Goal: Communication & Community: Share content

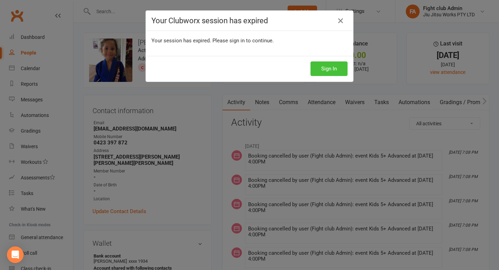
click at [316, 65] on button "Sign In" at bounding box center [329, 68] width 37 height 15
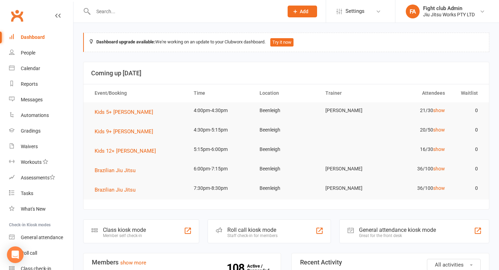
click at [117, 14] on input "text" at bounding box center [185, 12] width 188 height 10
paste input "Roslynd Ann Snel"
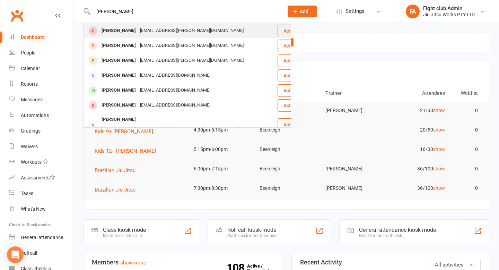
type input "Roslynd Ann Snel"
click at [154, 36] on div "Roslynd Snell Roslynd.snell@retireaustralia.com.au" at bounding box center [180, 31] width 193 height 14
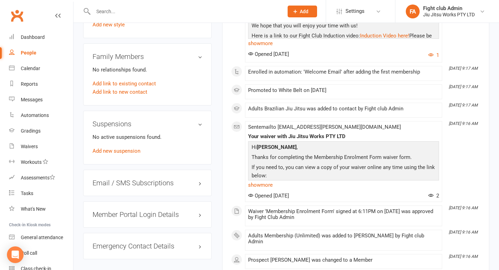
scroll to position [413, 0]
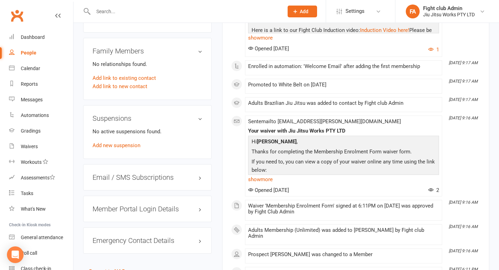
click at [158, 176] on div "Email / SMS Subscriptions edit" at bounding box center [147, 177] width 129 height 26
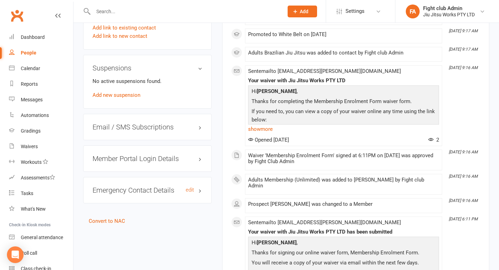
click at [150, 186] on h3 "Emergency Contact Details edit" at bounding box center [148, 190] width 110 height 8
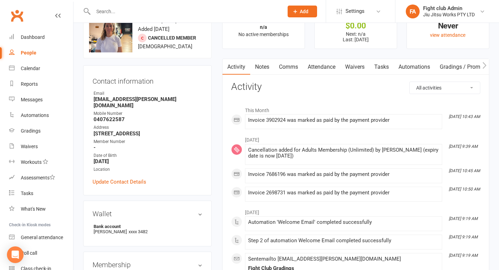
scroll to position [0, 0]
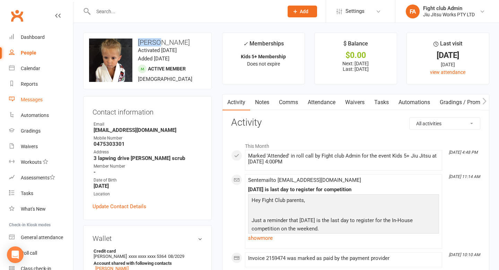
click at [37, 99] on div "Messages" at bounding box center [32, 100] width 22 height 6
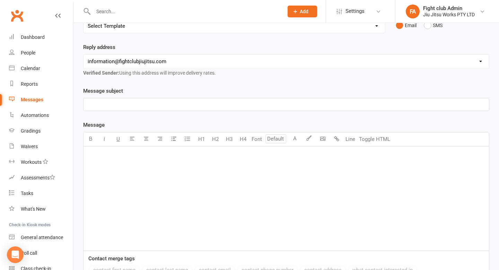
scroll to position [109, 0]
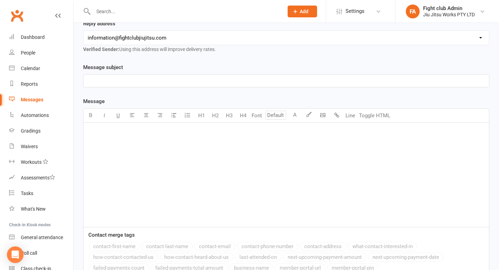
click at [101, 149] on div "﻿" at bounding box center [287, 175] width 406 height 104
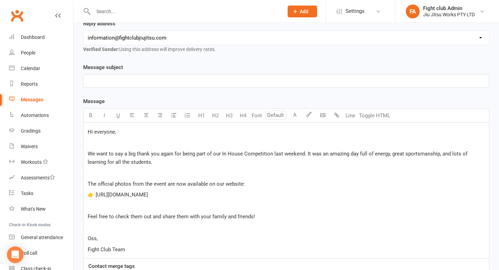
scroll to position [111, 0]
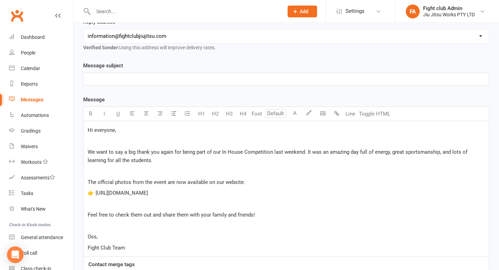
click at [93, 193] on span "👉 https://fightclubjiujitsu.com/gallery/" at bounding box center [118, 193] width 60 height 6
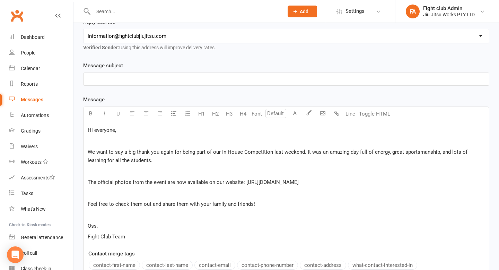
click at [95, 209] on div "Hi everyone, ﻿ We want to say a big thank you again for being part of our In Ho…" at bounding box center [287, 183] width 406 height 125
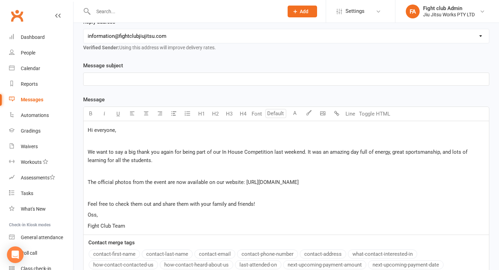
click at [102, 190] on p "﻿" at bounding box center [286, 193] width 397 height 8
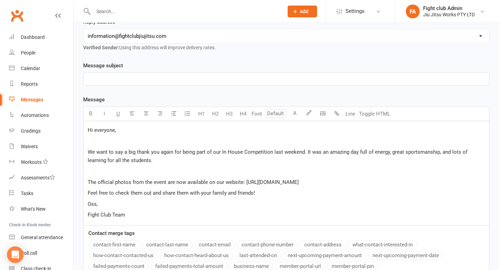
click at [109, 161] on span "We want to say a big thank you again for being part of our In House Competition…" at bounding box center [279, 156] width 382 height 15
click at [107, 172] on p "﻿" at bounding box center [286, 171] width 397 height 8
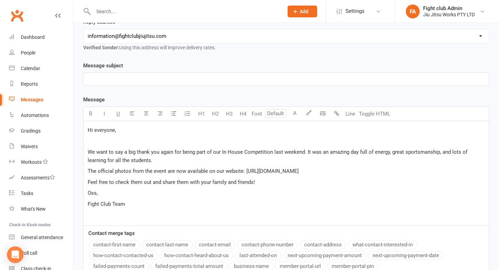
click at [103, 143] on p "﻿" at bounding box center [286, 141] width 397 height 8
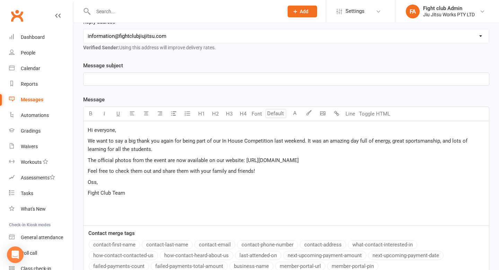
scroll to position [110, 0]
click at [158, 78] on p "﻿" at bounding box center [286, 80] width 397 height 8
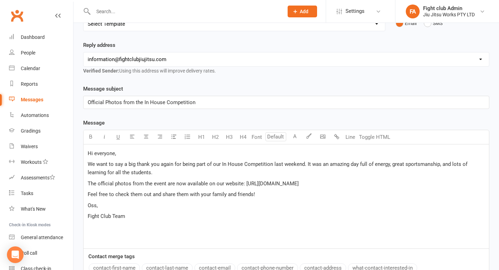
scroll to position [0, 0]
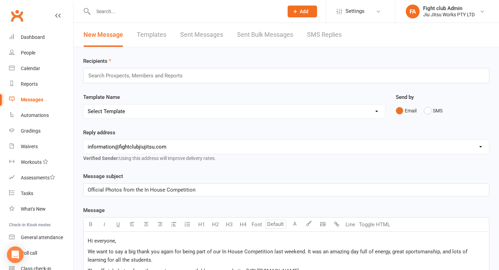
click at [157, 80] on div "Search Prospects, Members and Reports" at bounding box center [286, 75] width 407 height 15
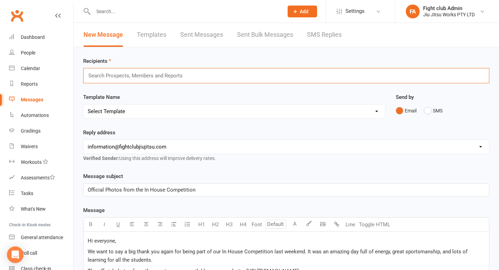
click at [159, 72] on input "text" at bounding box center [139, 75] width 102 height 9
type input "f"
click at [159, 72] on input "text" at bounding box center [139, 75] width 102 height 9
type input "0"
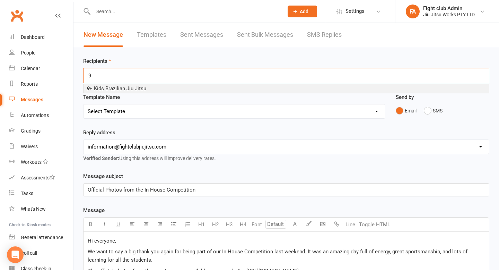
type input "9"
click at [145, 88] on span "9 + Kids Brazilian Jiu Jitsu" at bounding box center [116, 88] width 60 height 6
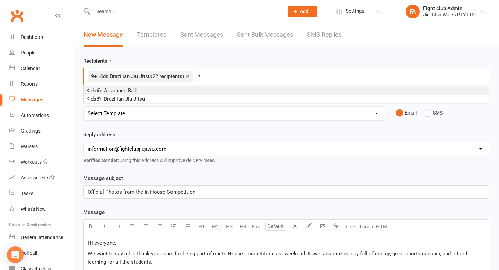
type input "5"
click at [172, 86] on div "Kids 5 + Advanced BJJ Kids 5 + Brazilian Jiu Jitsu" at bounding box center [286, 94] width 407 height 17
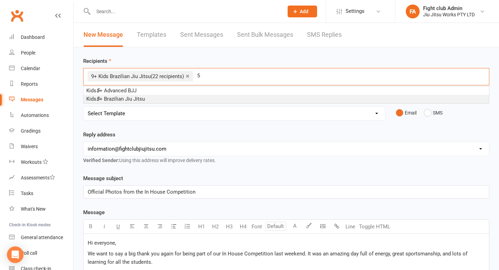
click at [179, 96] on li "Kids 5 + Brazilian Jiu Jitsu" at bounding box center [287, 99] width 406 height 8
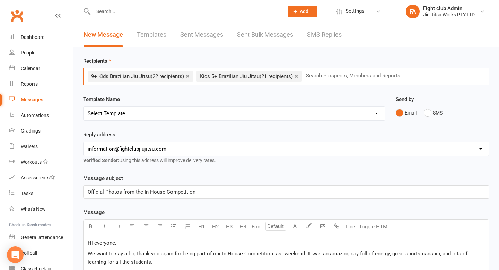
click at [317, 77] on input "text" at bounding box center [357, 75] width 102 height 9
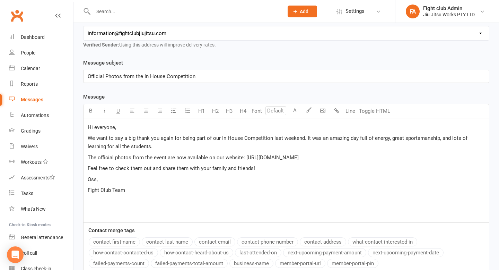
scroll to position [170, 0]
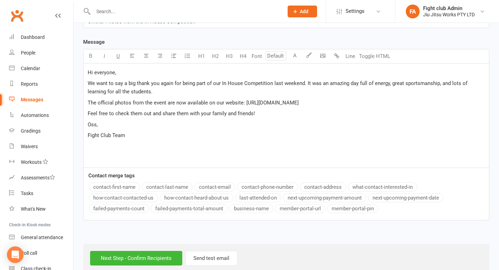
click at [100, 125] on p "Oss," at bounding box center [286, 124] width 397 height 8
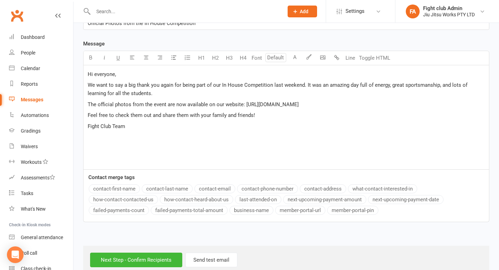
click at [149, 101] on p "The official photos from the event are now available on our website: https://fi…" at bounding box center [286, 104] width 397 height 8
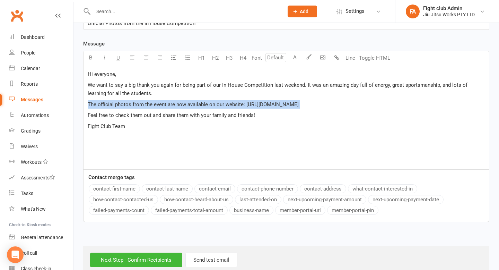
click at [149, 101] on p "The official photos from the event are now available on our website: https://fi…" at bounding box center [286, 104] width 397 height 8
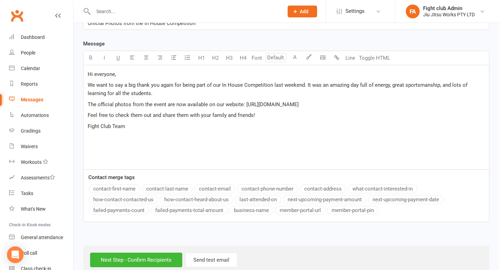
click at [180, 148] on div "Hi everyone, We want to say a big thank you again for being part of our In Hous…" at bounding box center [287, 117] width 406 height 104
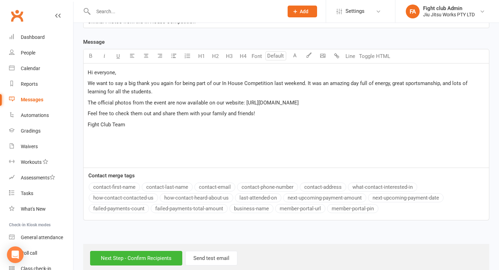
scroll to position [183, 0]
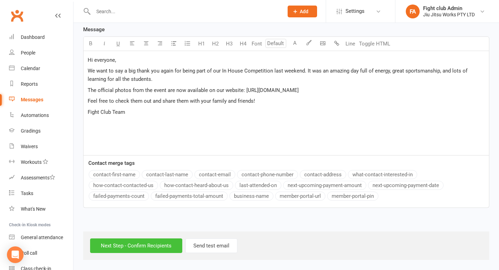
click at [145, 244] on input "Next Step - Confirm Recipients" at bounding box center [136, 245] width 92 height 15
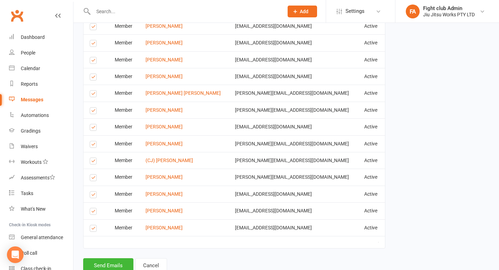
scroll to position [751, 0]
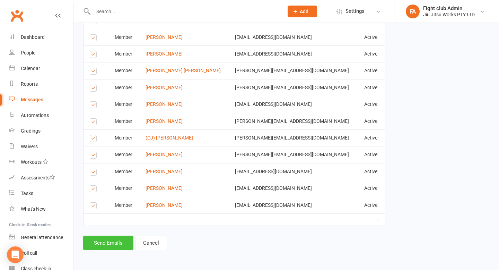
click at [105, 245] on button "Send Emails" at bounding box center [108, 243] width 50 height 15
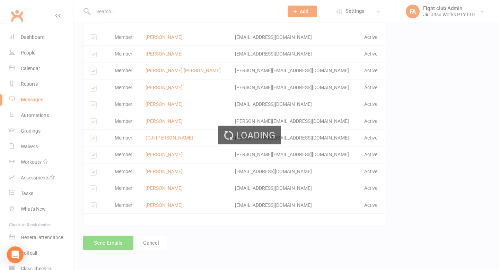
scroll to position [748, 0]
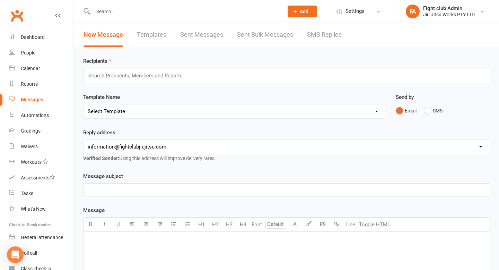
click at [124, 9] on input "text" at bounding box center [185, 12] width 188 height 10
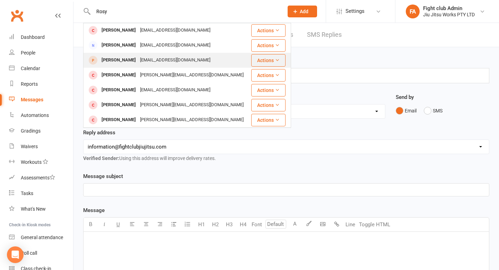
scroll to position [1, 0]
type input "Rosy"
